Goal: Information Seeking & Learning: Find specific page/section

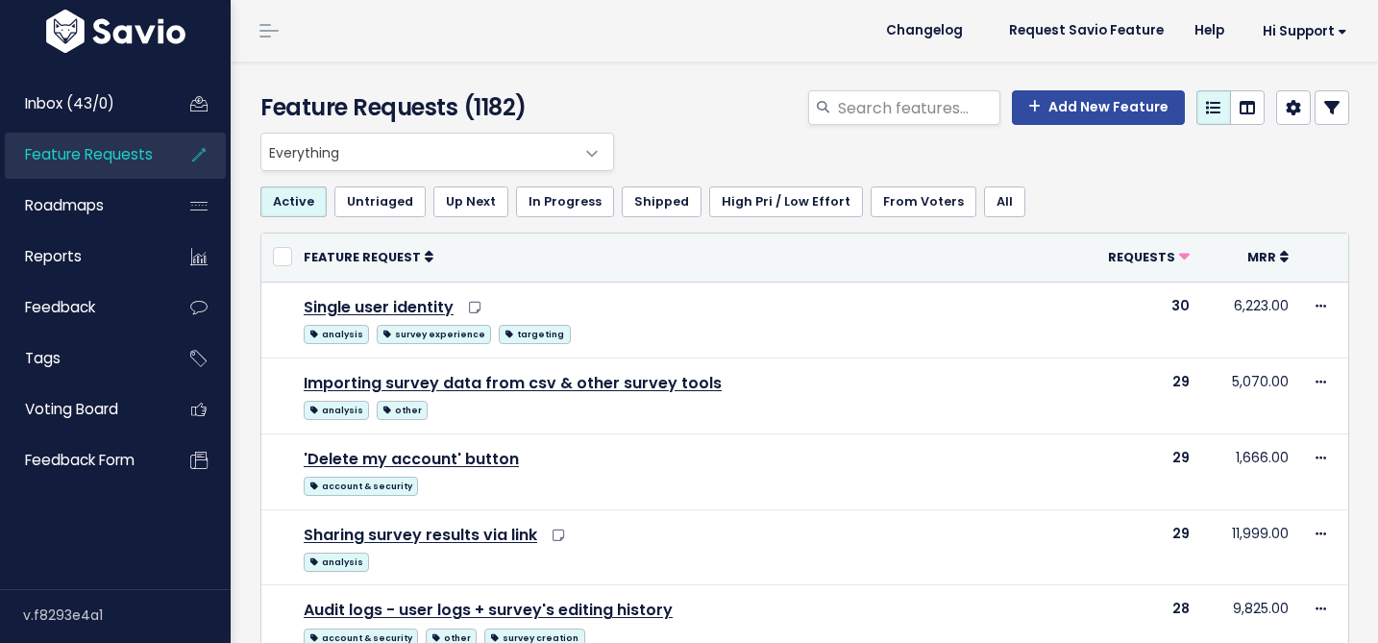
click at [415, 152] on span "Everything" at bounding box center [417, 152] width 313 height 37
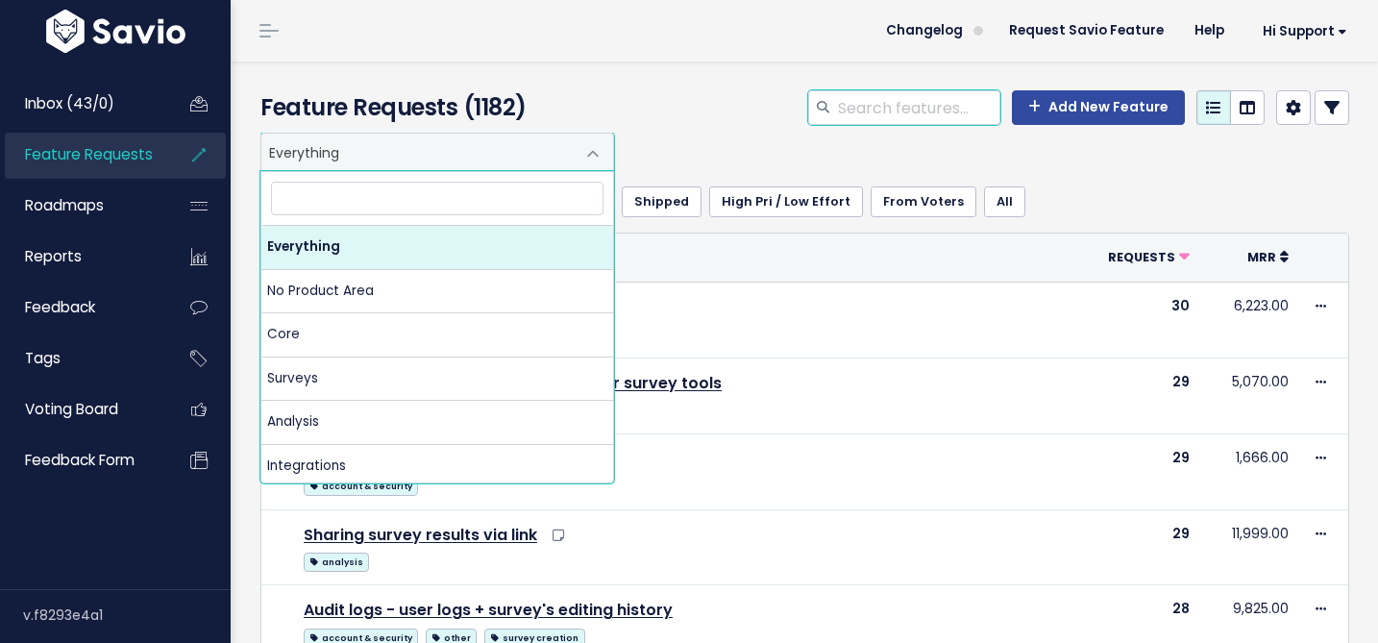
click at [903, 118] on input "search" at bounding box center [918, 107] width 164 height 35
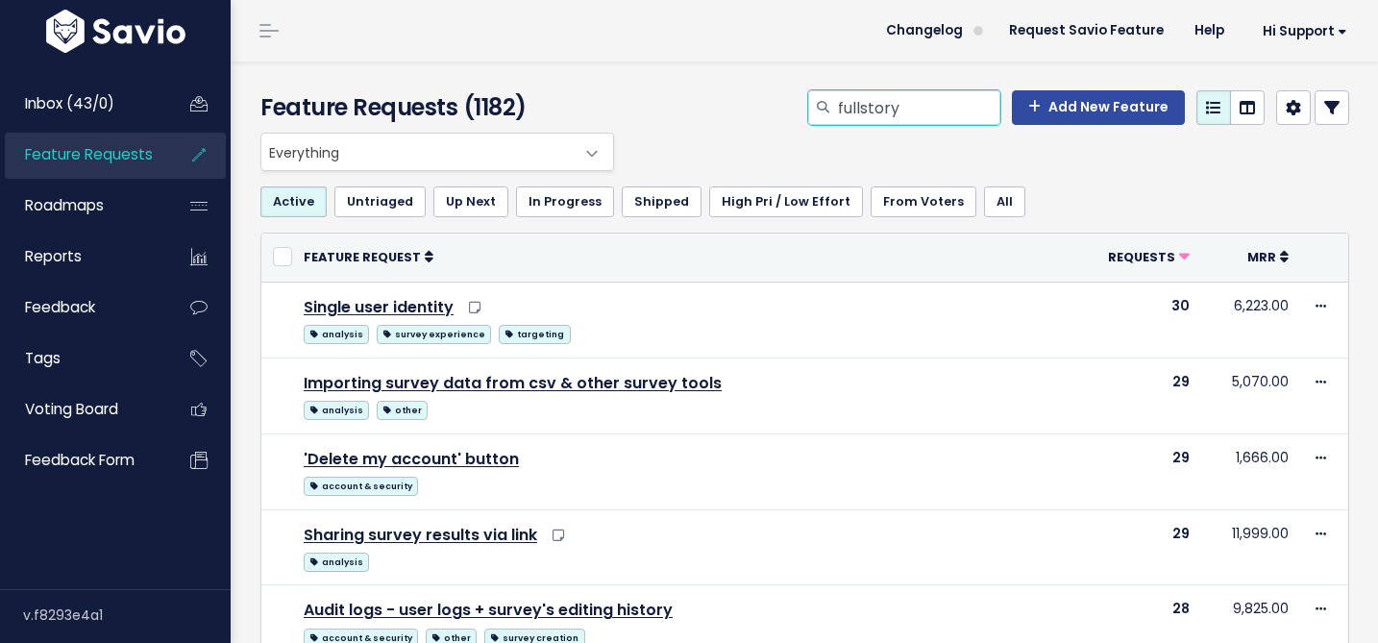
type input "fullstory"
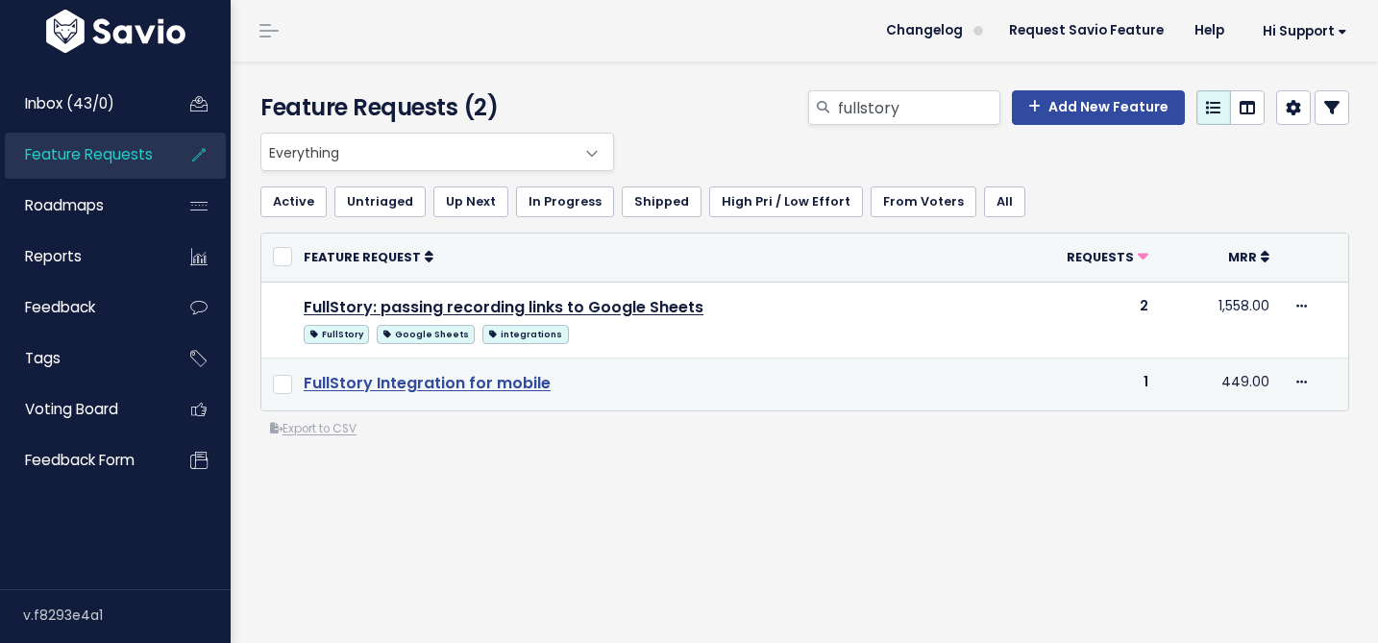
click at [507, 380] on link "FullStory Integration for mobile" at bounding box center [427, 383] width 247 height 22
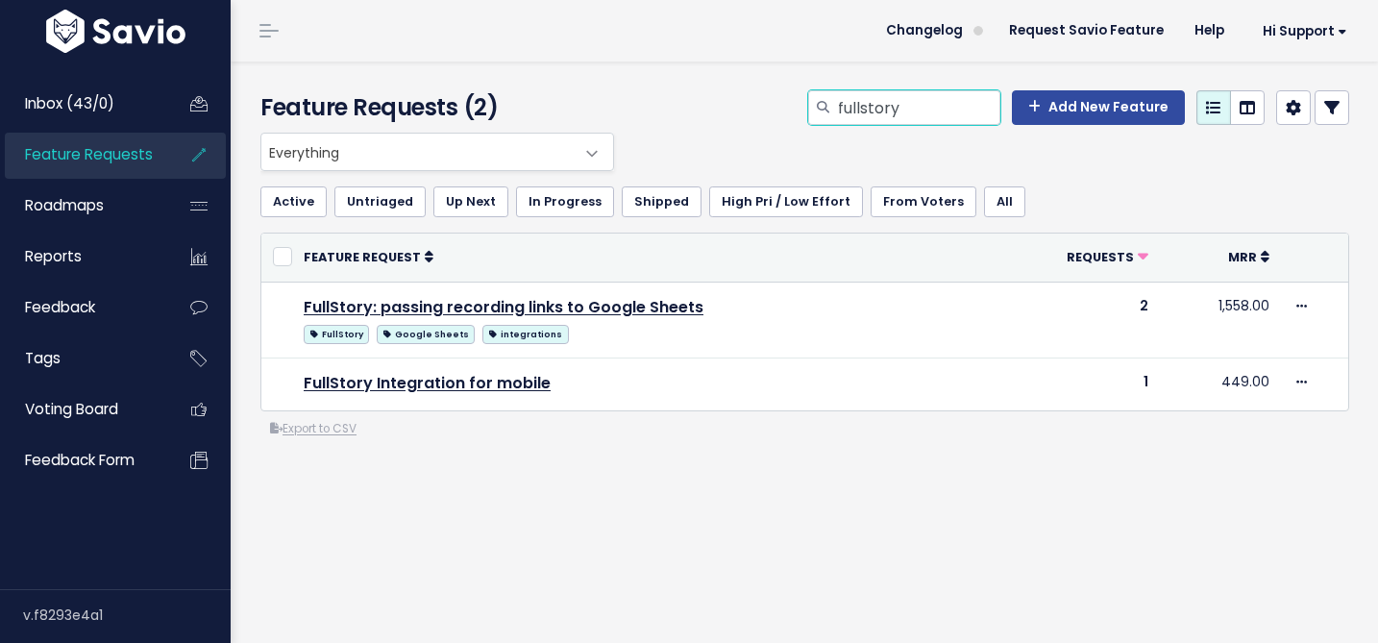
click at [928, 118] on input "fullstory" at bounding box center [918, 107] width 164 height 35
type input "fullstory integration"
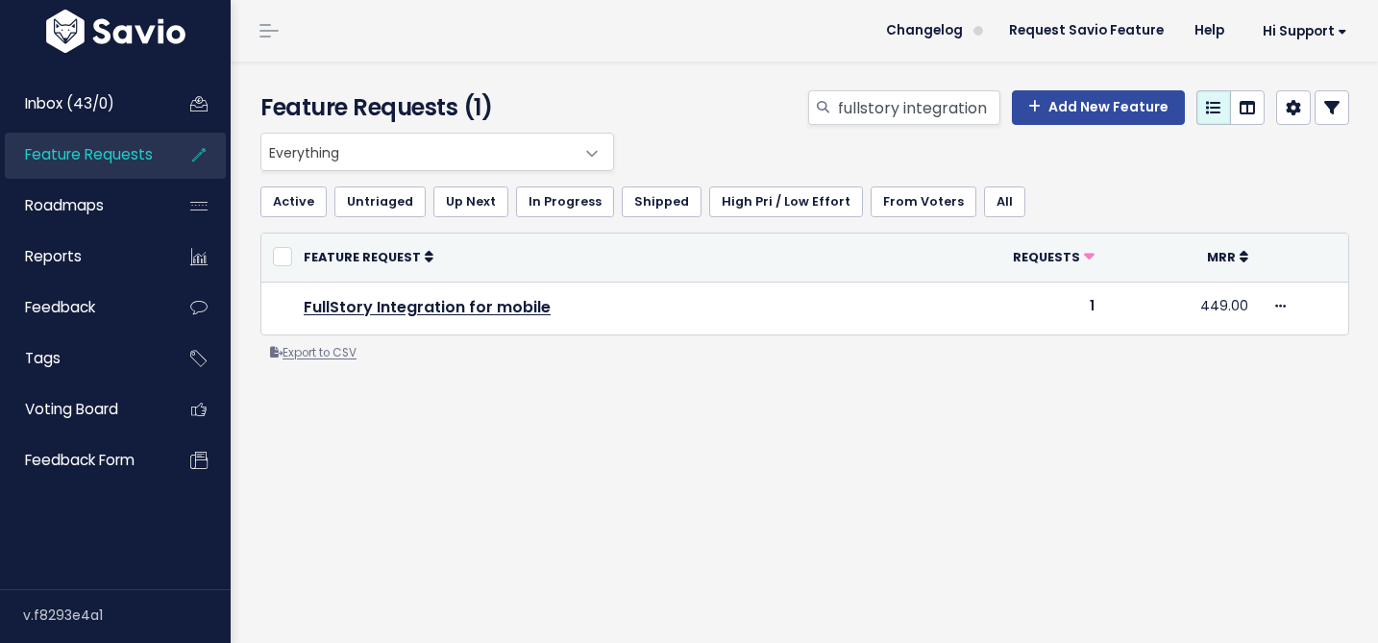
click at [349, 351] on link "Export to CSV" at bounding box center [313, 352] width 87 height 15
